Goal: Task Accomplishment & Management: Use online tool/utility

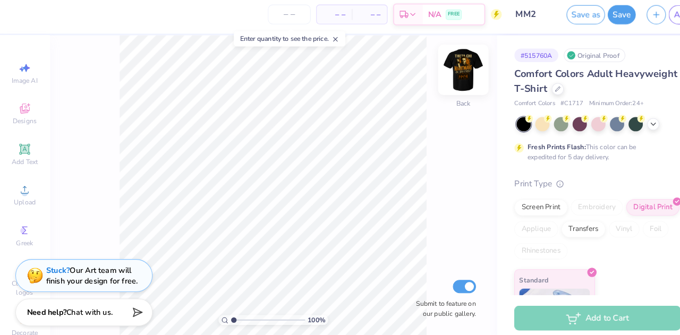
click at [440, 75] on img at bounding box center [448, 72] width 42 height 42
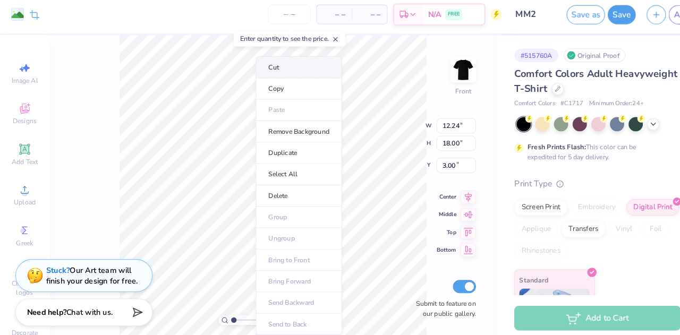
click at [285, 70] on li "Cut" at bounding box center [288, 69] width 83 height 21
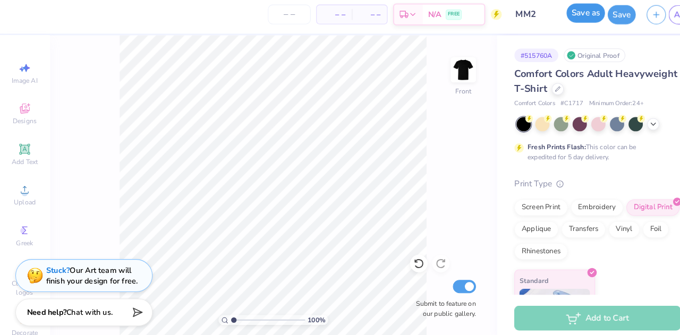
click at [568, 21] on button "Save as" at bounding box center [566, 17] width 37 height 19
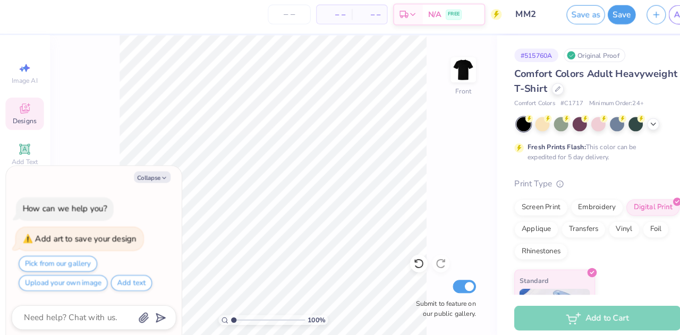
click at [21, 118] on span "Designs" at bounding box center [23, 122] width 23 height 8
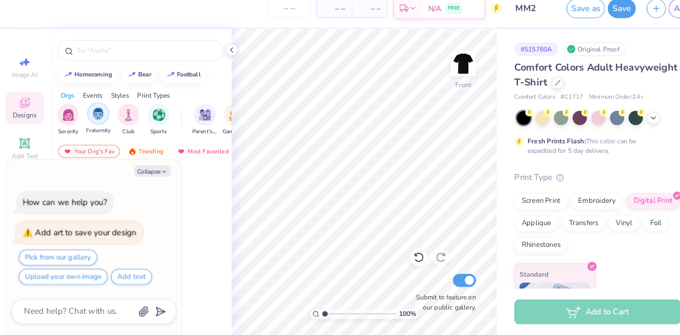
click at [101, 122] on div "filter for Fraternity" at bounding box center [94, 120] width 21 height 21
click at [139, 179] on button "Collapse" at bounding box center [148, 175] width 36 height 11
type textarea "x"
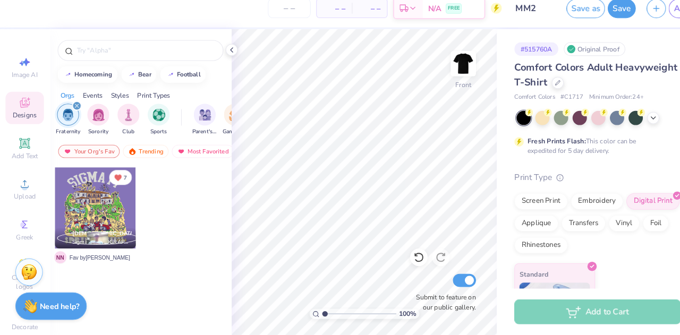
click at [105, 204] on div at bounding box center [92, 212] width 79 height 79
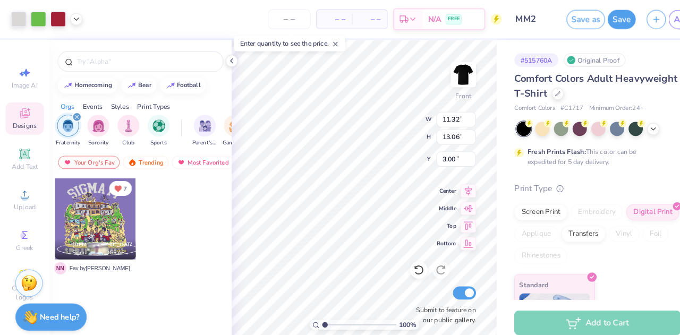
type input "1.19"
type input "1.37"
type input "14.69"
click at [560, 22] on button "Save as" at bounding box center [566, 17] width 37 height 19
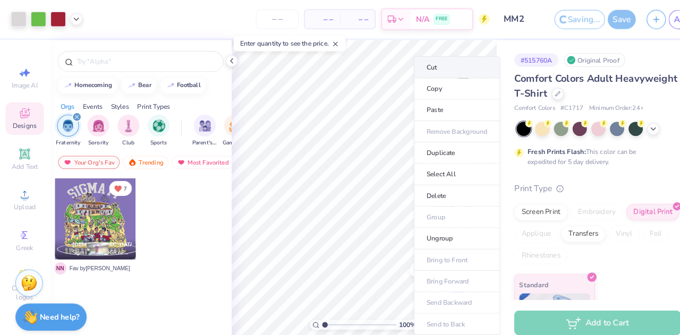
click at [422, 65] on li "Cut" at bounding box center [441, 65] width 83 height 21
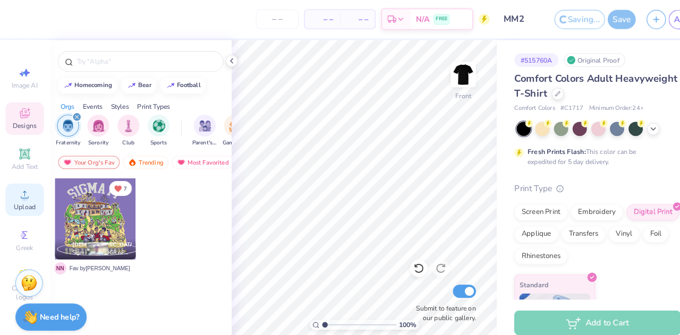
click at [18, 194] on icon at bounding box center [24, 188] width 13 height 13
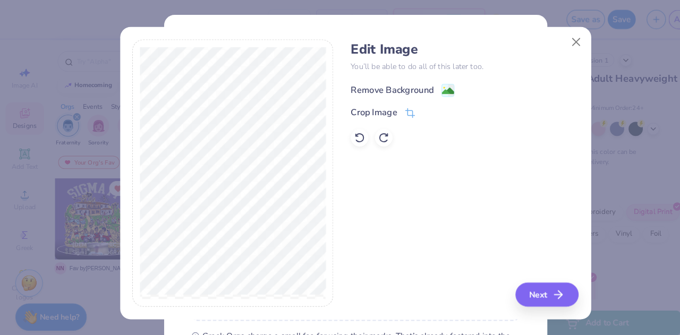
click at [374, 87] on div "Remove Background" at bounding box center [379, 87] width 80 height 13
click at [517, 288] on button "Next" at bounding box center [530, 285] width 61 height 23
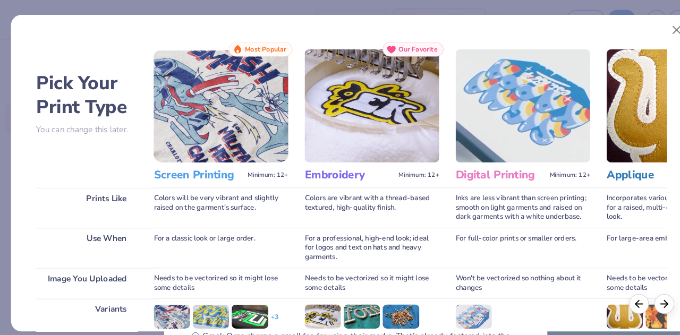
scroll to position [141, 0]
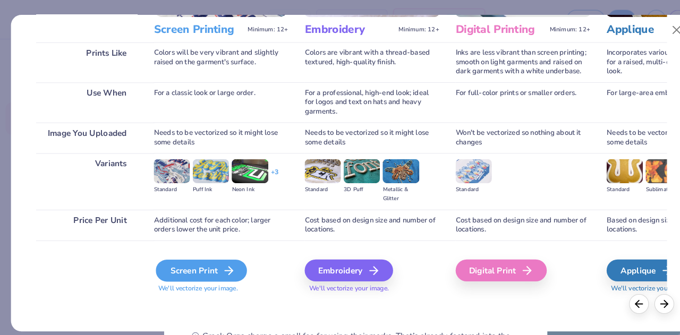
click at [223, 251] on div "Screen Print" at bounding box center [194, 261] width 88 height 21
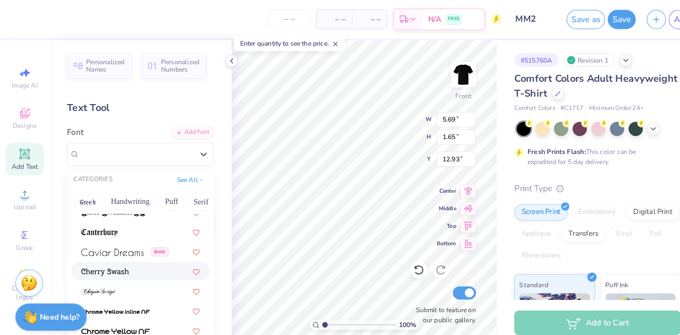
scroll to position [1310, 0]
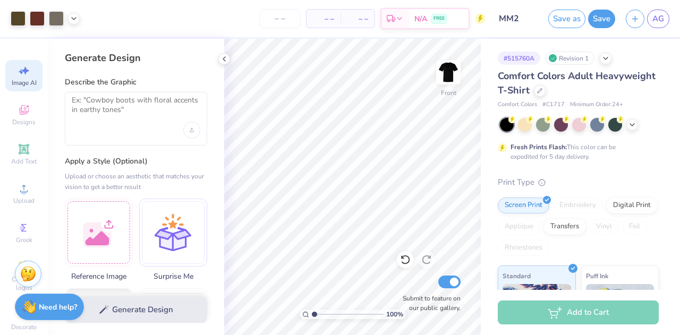
select select "4"
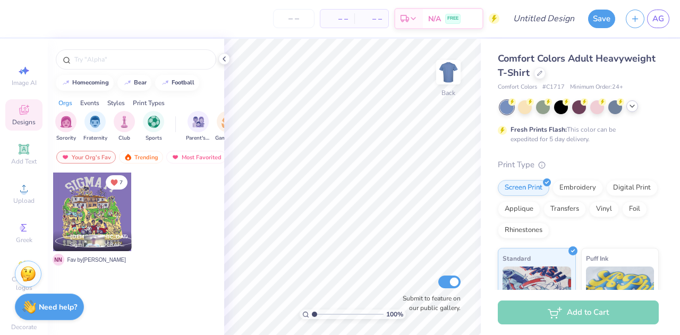
click at [628, 105] on icon at bounding box center [632, 106] width 8 height 8
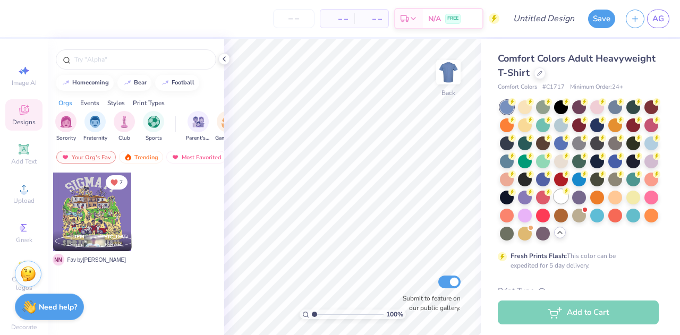
click at [554, 203] on div at bounding box center [561, 197] width 14 height 14
click at [443, 71] on img at bounding box center [448, 72] width 42 height 42
click at [225, 59] on icon at bounding box center [224, 59] width 8 height 8
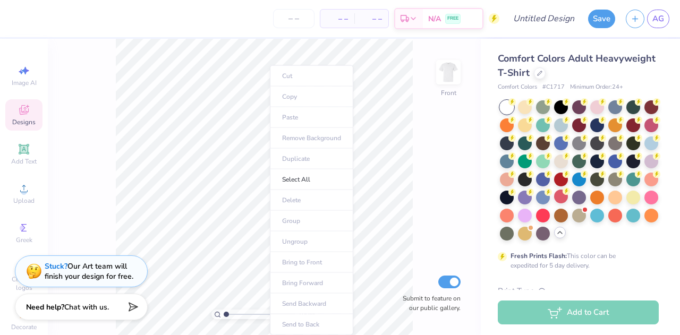
click at [294, 117] on ul "Cut Copy Paste Remove Background Duplicate Select All Delete Group Ungroup Brin…" at bounding box center [311, 200] width 83 height 270
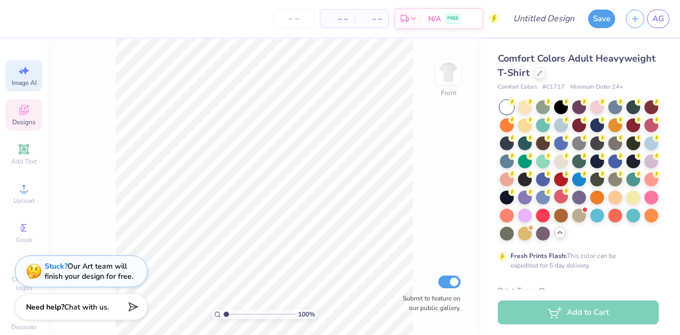
click at [21, 75] on icon at bounding box center [24, 70] width 13 height 13
select select "4"
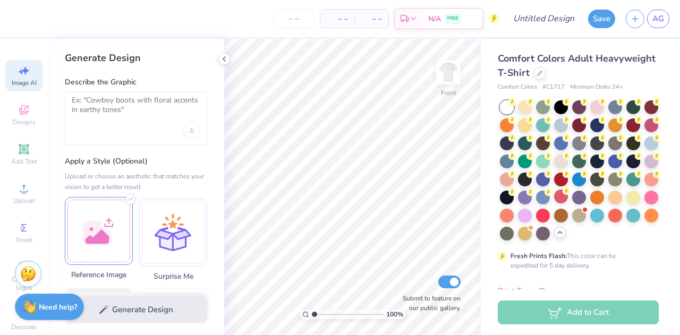
click at [114, 215] on div at bounding box center [99, 231] width 68 height 68
click at [106, 213] on div at bounding box center [99, 231] width 68 height 68
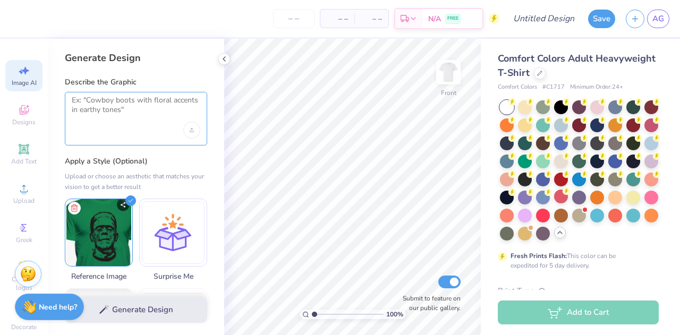
click at [139, 99] on textarea at bounding box center [136, 109] width 129 height 27
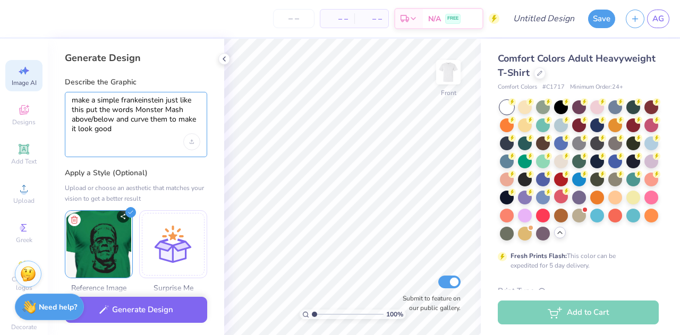
type textarea "make a simple frankeinstein just like this put the words Monster Mash above/bel…"
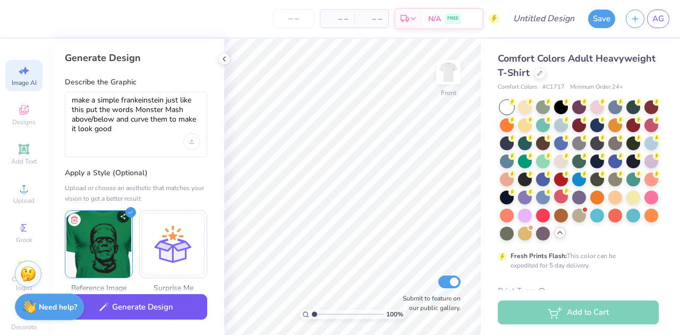
click at [142, 310] on button "Generate Design" at bounding box center [136, 307] width 142 height 26
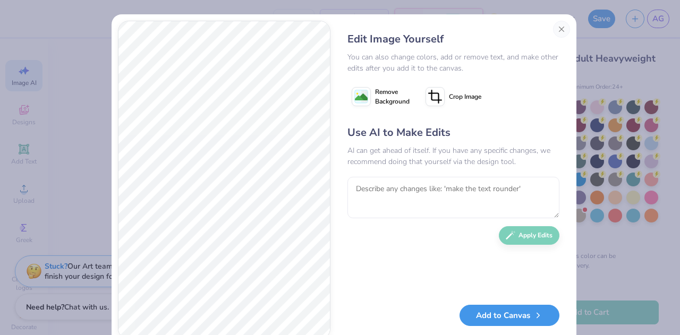
click at [476, 311] on button "Add to Canvas" at bounding box center [509, 316] width 100 height 22
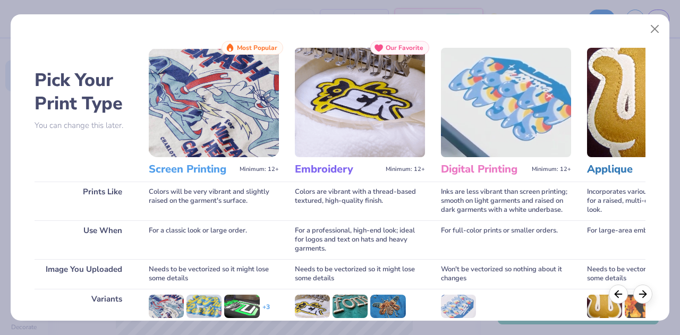
scroll to position [141, 0]
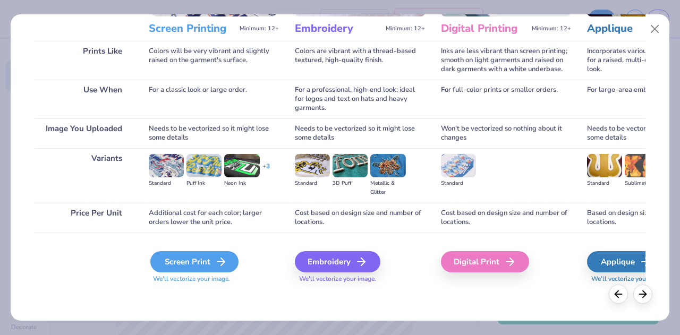
click at [200, 257] on div "Screen Print" at bounding box center [194, 261] width 88 height 21
